Goal: Information Seeking & Learning: Check status

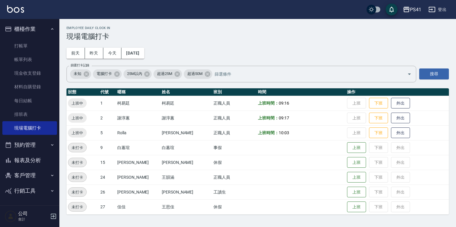
click at [44, 174] on button "客戶管理" at bounding box center [29, 175] width 55 height 15
click at [44, 188] on link "客戶列表" at bounding box center [29, 193] width 55 height 14
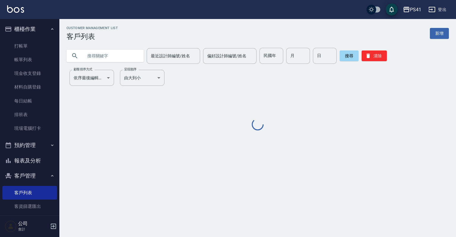
click at [111, 56] on input "text" at bounding box center [111, 56] width 56 height 16
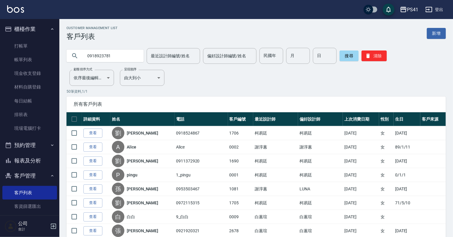
type input "0918923781"
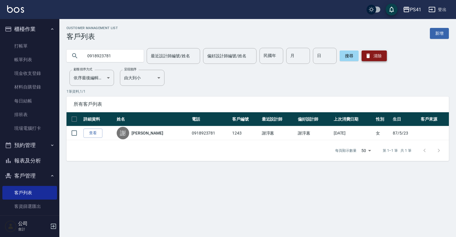
click at [379, 59] on button "清除" at bounding box center [374, 55] width 25 height 11
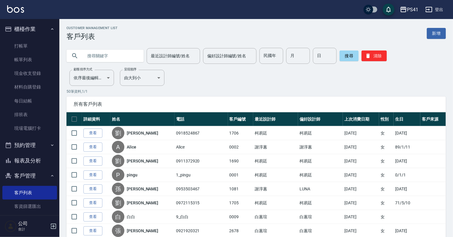
click at [25, 158] on button "報表及分析" at bounding box center [29, 160] width 55 height 15
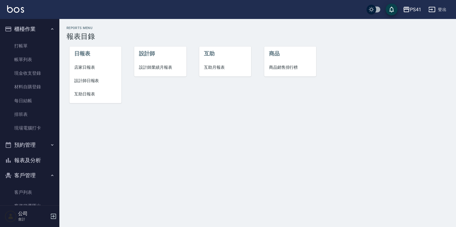
click at [96, 81] on span "設計師日報表" at bounding box center [95, 81] width 42 height 6
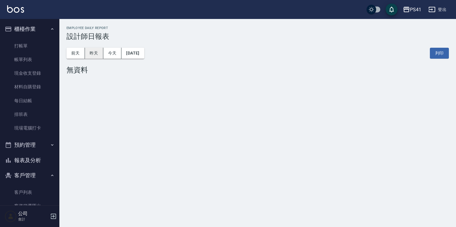
click at [92, 52] on button "昨天" at bounding box center [94, 53] width 18 height 11
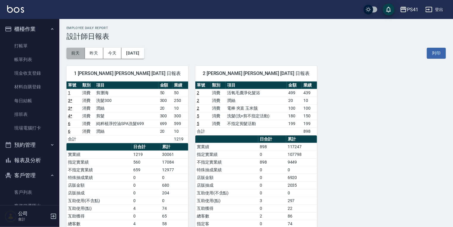
click at [78, 53] on button "前天" at bounding box center [75, 53] width 18 height 11
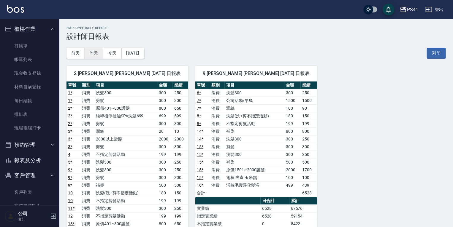
click at [91, 52] on button "昨天" at bounding box center [94, 53] width 18 height 11
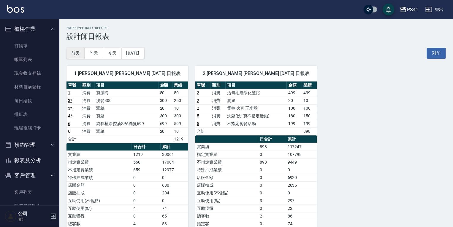
click at [77, 53] on button "前天" at bounding box center [75, 53] width 18 height 11
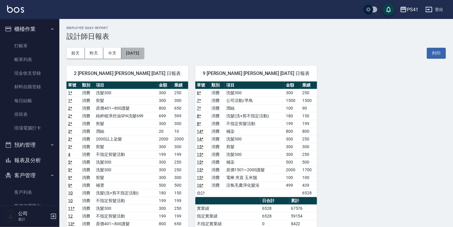
click at [132, 51] on button "2025/09/15" at bounding box center [132, 53] width 23 height 11
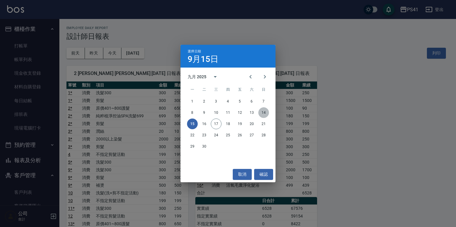
click at [264, 112] on button "14" at bounding box center [263, 112] width 11 height 11
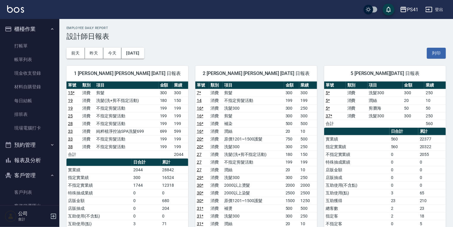
click at [328, 93] on link "5 *" at bounding box center [328, 93] width 4 height 5
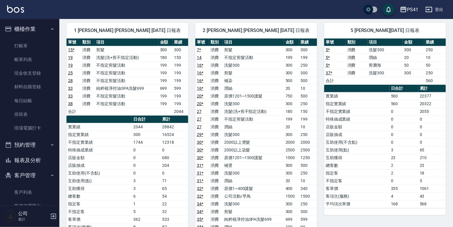
scroll to position [71, 0]
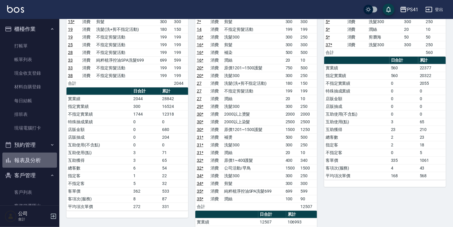
click at [37, 154] on button "報表及分析" at bounding box center [29, 160] width 55 height 15
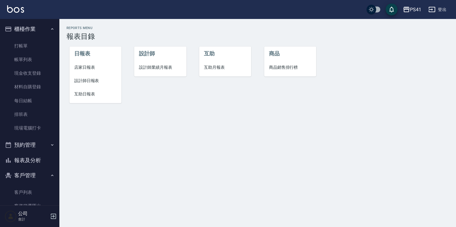
click at [94, 94] on span "互助日報表" at bounding box center [95, 94] width 42 height 6
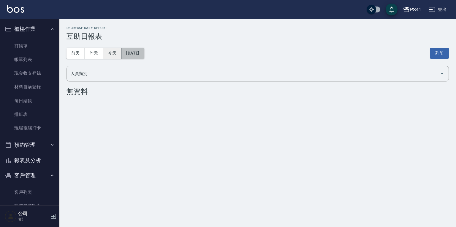
click at [129, 51] on button "2025/09/17" at bounding box center [132, 53] width 23 height 11
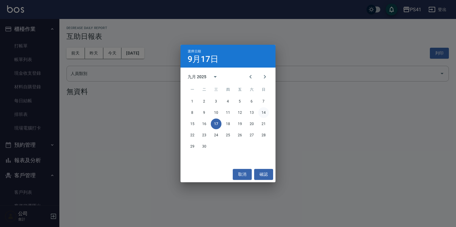
click at [263, 112] on button "14" at bounding box center [263, 112] width 11 height 11
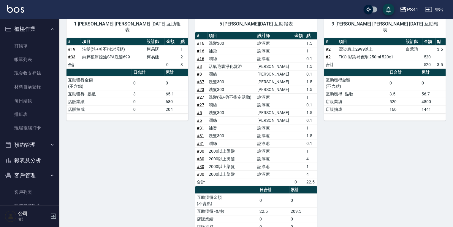
scroll to position [95, 0]
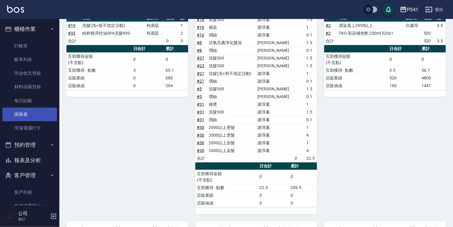
click at [37, 119] on link "排班表" at bounding box center [29, 115] width 55 height 14
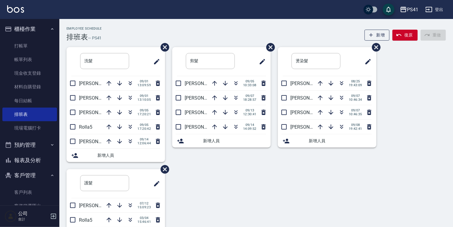
click at [37, 164] on button "報表及分析" at bounding box center [29, 160] width 55 height 15
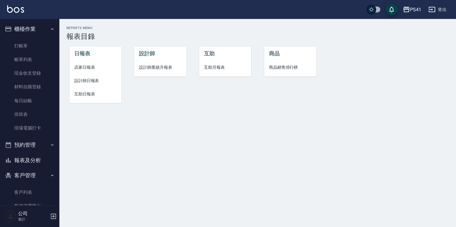
click at [84, 84] on li "設計師日報表" at bounding box center [95, 80] width 52 height 13
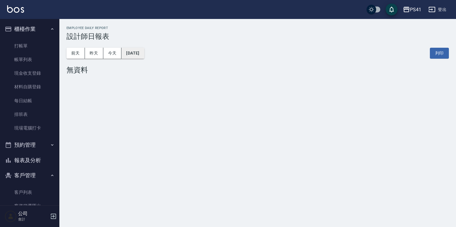
click at [136, 56] on button "2025/09/17" at bounding box center [132, 53] width 23 height 11
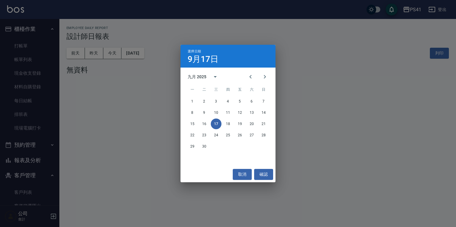
drag, startPoint x: 125, startPoint y: 167, endPoint x: 104, endPoint y: 169, distance: 20.6
click at [123, 159] on div "選擇日期 9月17日 九月 2025 一 二 三 四 五 六 日 1 2 3 4 5 6 7 8 9 10 11 12 13 14 15 16 17 18 1…" at bounding box center [228, 113] width 456 height 227
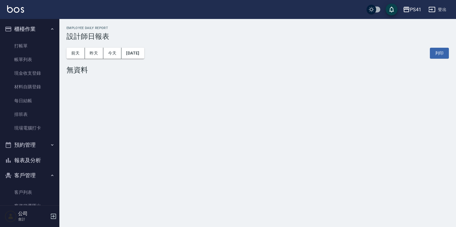
click at [32, 164] on button "報表及分析" at bounding box center [29, 160] width 55 height 15
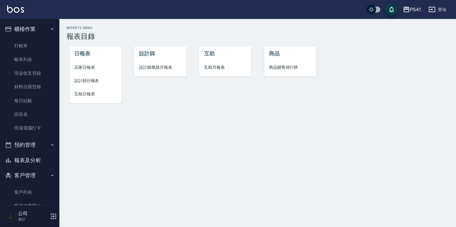
click at [93, 96] on span "互助日報表" at bounding box center [95, 94] width 42 height 6
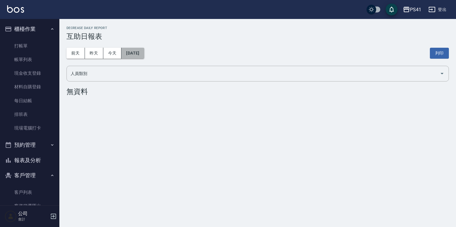
click at [135, 57] on button "2025/09/17" at bounding box center [132, 53] width 23 height 11
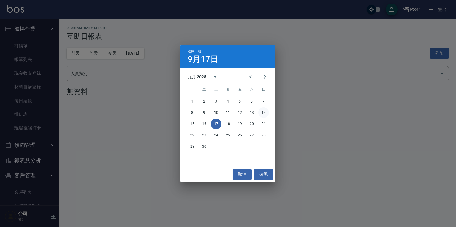
click at [263, 112] on button "14" at bounding box center [263, 112] width 11 height 11
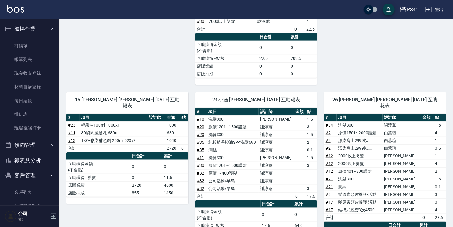
scroll to position [159, 0]
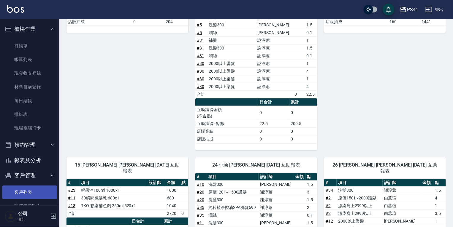
drag, startPoint x: 14, startPoint y: 188, endPoint x: 14, endPoint y: 198, distance: 9.5
click at [14, 188] on link "客戶列表" at bounding box center [29, 193] width 55 height 14
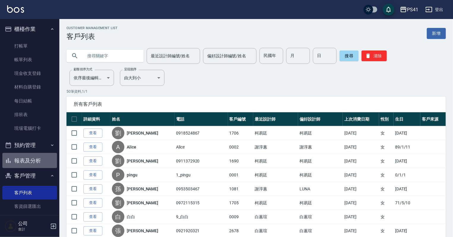
click at [42, 161] on button "報表及分析" at bounding box center [29, 160] width 55 height 15
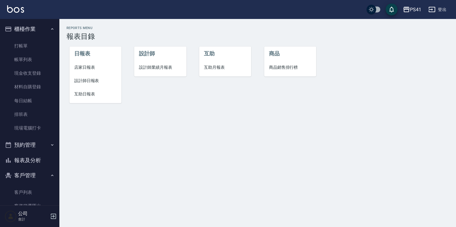
click at [139, 66] on span "設計師業績月報表" at bounding box center [160, 67] width 42 height 6
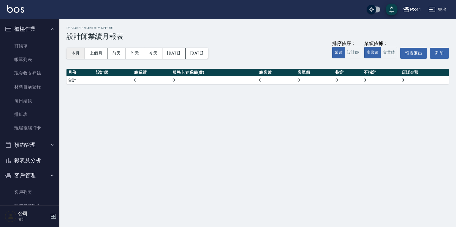
click at [83, 55] on button "本月" at bounding box center [75, 53] width 18 height 11
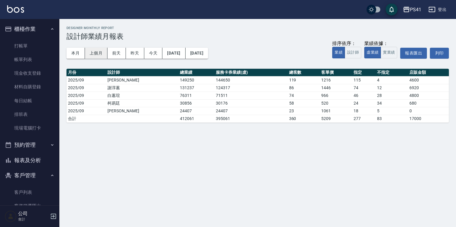
click at [103, 56] on button "上個月" at bounding box center [96, 53] width 23 height 11
click at [78, 55] on button "本月" at bounding box center [75, 53] width 18 height 11
click at [42, 162] on button "報表及分析" at bounding box center [29, 160] width 55 height 15
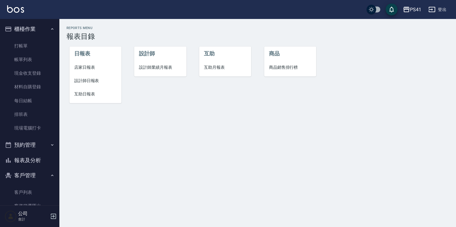
click at [89, 80] on span "設計師日報表" at bounding box center [95, 81] width 42 height 6
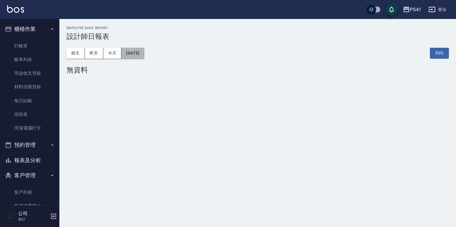
click at [141, 53] on button "2025/09/17" at bounding box center [132, 53] width 23 height 11
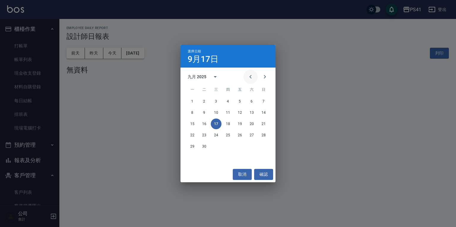
click at [251, 78] on icon "Previous month" at bounding box center [250, 77] width 2 height 4
drag, startPoint x: 264, startPoint y: 78, endPoint x: 269, endPoint y: 77, distance: 5.4
click at [264, 78] on icon "Next month" at bounding box center [264, 76] width 7 height 7
click at [264, 112] on button "14" at bounding box center [263, 112] width 11 height 11
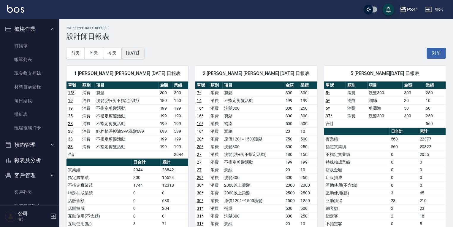
click at [143, 53] on button "2025/09/14" at bounding box center [132, 53] width 23 height 11
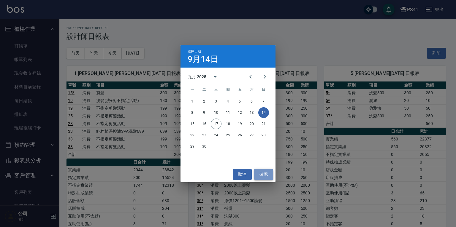
click at [264, 172] on button "確認" at bounding box center [263, 174] width 19 height 11
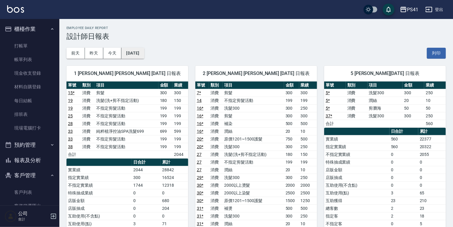
click at [134, 49] on button "2025/09/14" at bounding box center [132, 53] width 23 height 11
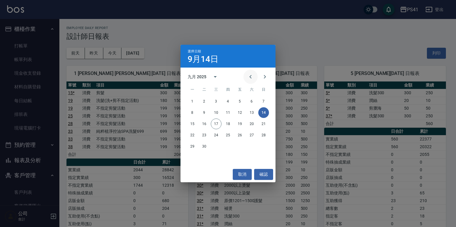
click at [246, 74] on button "Previous month" at bounding box center [250, 77] width 14 height 14
click at [230, 123] on button "14" at bounding box center [228, 124] width 11 height 11
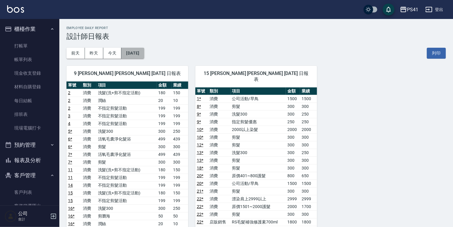
click at [141, 55] on button "2025/08/14" at bounding box center [132, 53] width 23 height 11
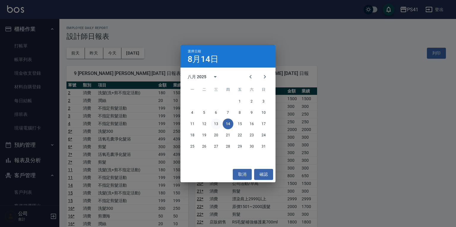
click at [218, 126] on button "13" at bounding box center [216, 124] width 11 height 11
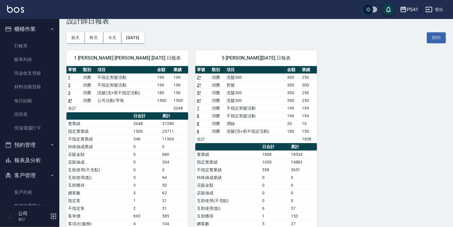
scroll to position [24, 0]
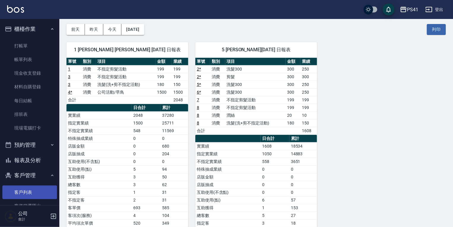
drag, startPoint x: 34, startPoint y: 187, endPoint x: 34, endPoint y: 197, distance: 9.5
click at [34, 187] on link "客戶列表" at bounding box center [29, 193] width 55 height 14
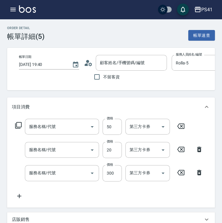
type input "剪瀏海(250)"
type input "潤絲(820)"
type input "洗髮300(1300)"
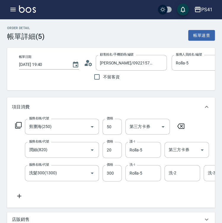
type input "[PERSON_NAME]/0922157215/0730"
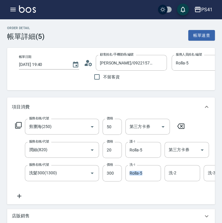
drag, startPoint x: 127, startPoint y: 205, endPoint x: 145, endPoint y: 204, distance: 17.8
click at [145, 204] on div "服務名稱/代號 剪瀏海(250) 服務名稱/代號 價格 50 價格 第三方卡券 第三方卡券 服務名稱/代號 潤絲(820) 服務名稱/代號 價格 20 價格 …" at bounding box center [111, 160] width 208 height 88
drag, startPoint x: 145, startPoint y: 204, endPoint x: 136, endPoint y: 200, distance: 10.0
click at [136, 199] on div "服務名稱/代號 剪瀏海(250) 服務名稱/代號 價格 50 價格 第三方卡券 第三方卡券 服務名稱/代號 潤絲(820) 服務名稱/代號 價格 20 價格 …" at bounding box center [168, 159] width 313 height 80
